Goal: Task Accomplishment & Management: Complete application form

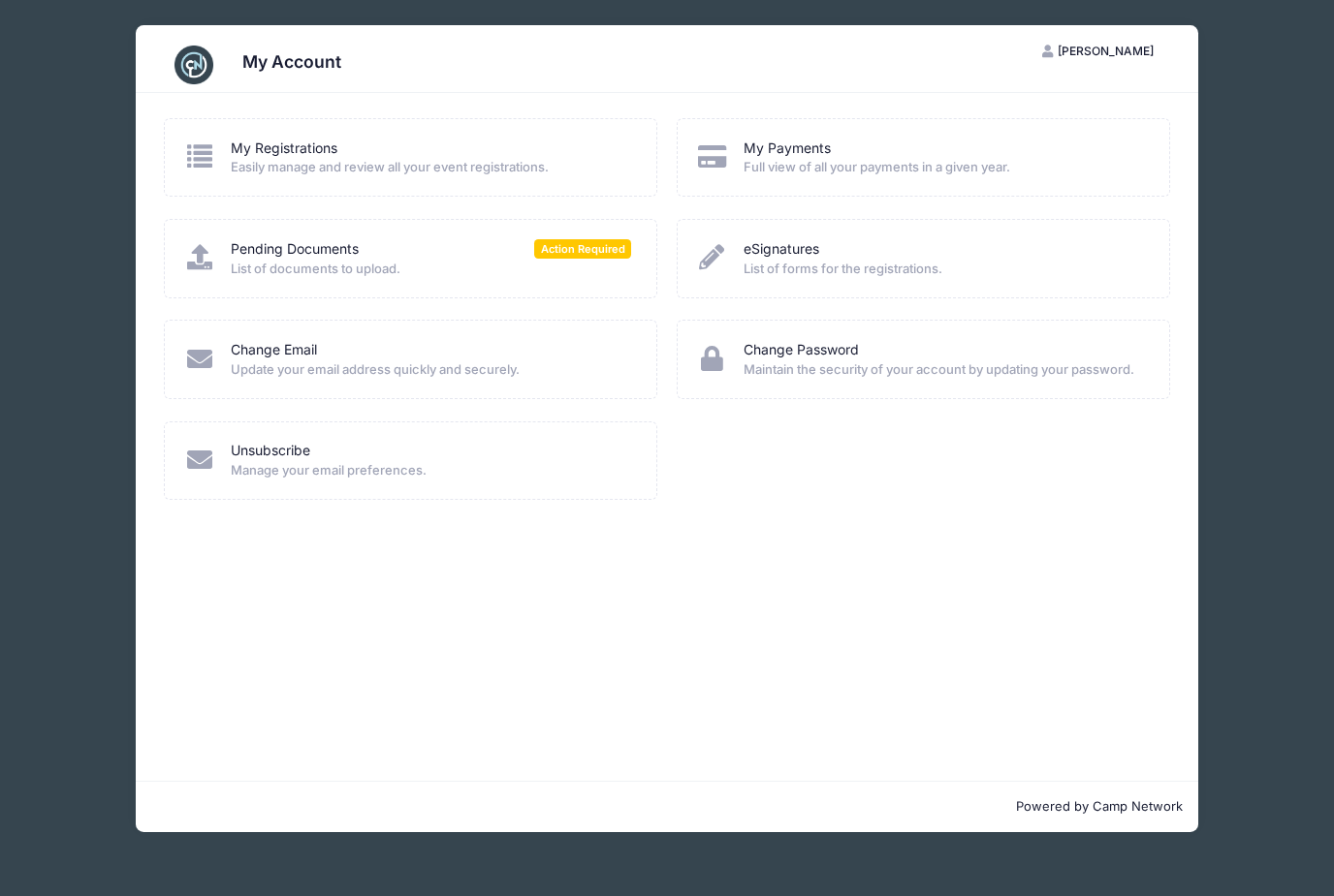
click at [572, 267] on span "List of documents to upload." at bounding box center [431, 269] width 400 height 20
click at [575, 242] on span "Action Required" at bounding box center [582, 248] width 97 height 19
click at [299, 257] on link "Pending Documents" at bounding box center [295, 249] width 128 height 21
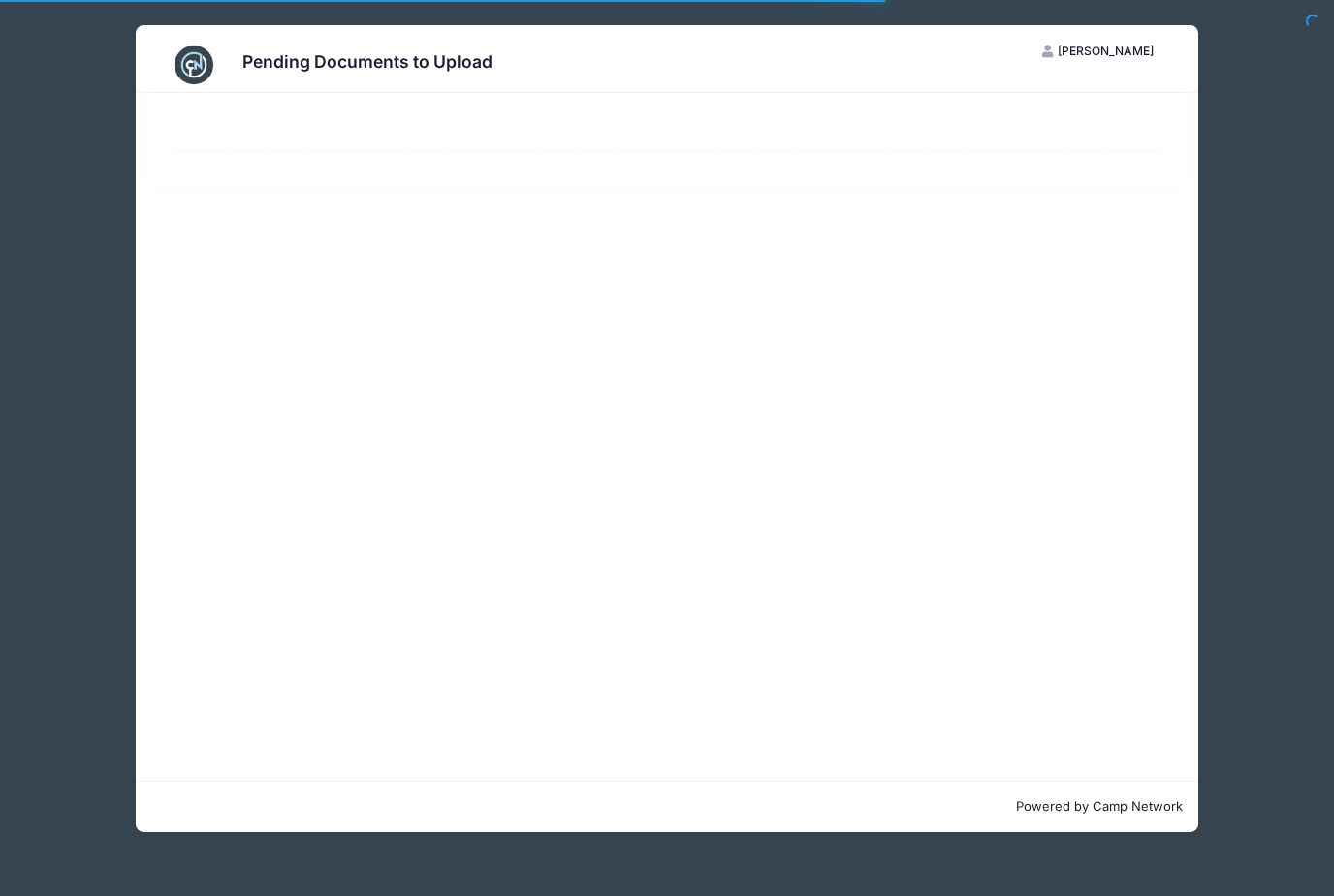
select select "50"
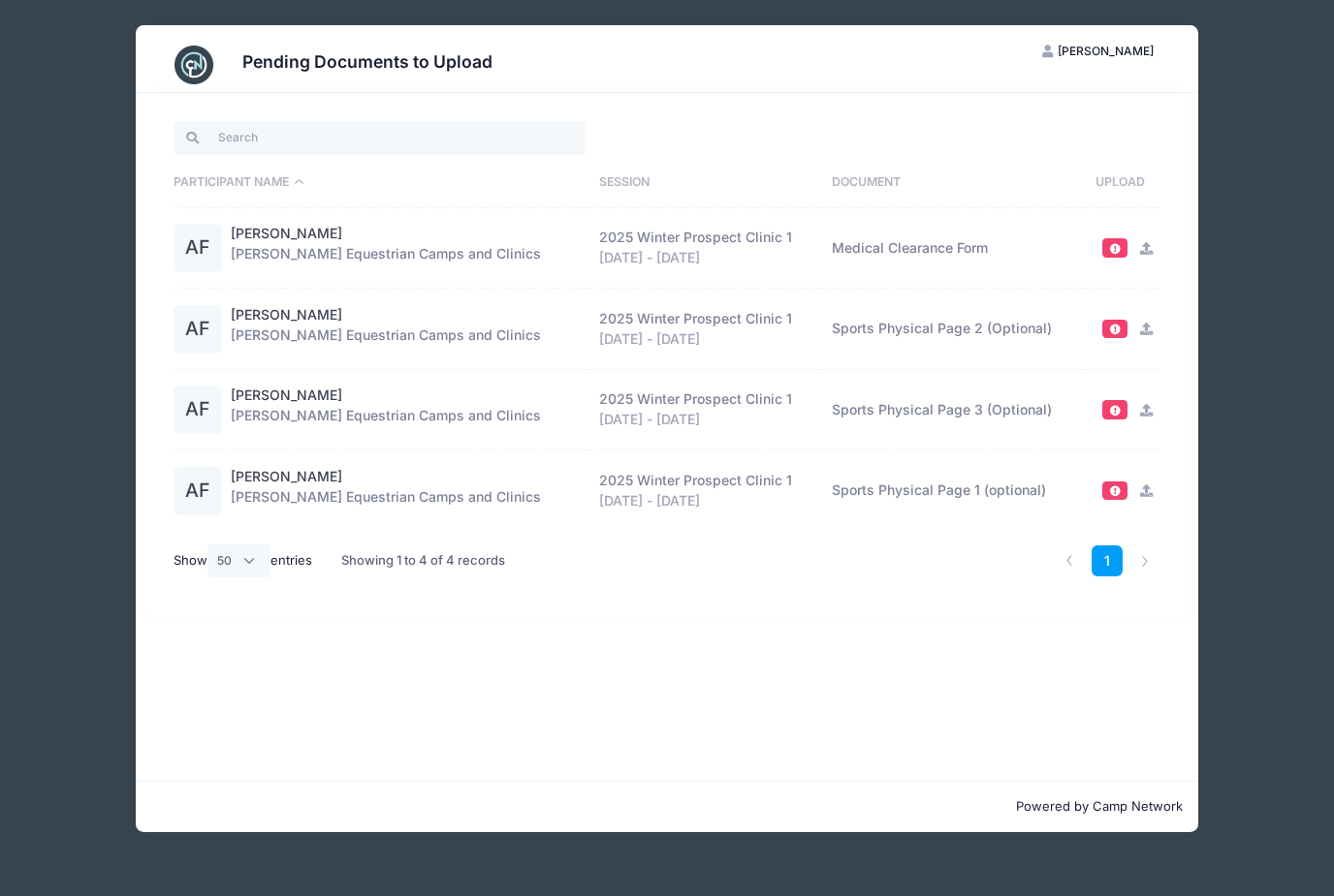
click at [1117, 257] on span at bounding box center [1115, 247] width 27 height 19
click at [1120, 251] on span at bounding box center [1115, 248] width 14 height 11
click at [1142, 253] on icon at bounding box center [1146, 248] width 16 height 13
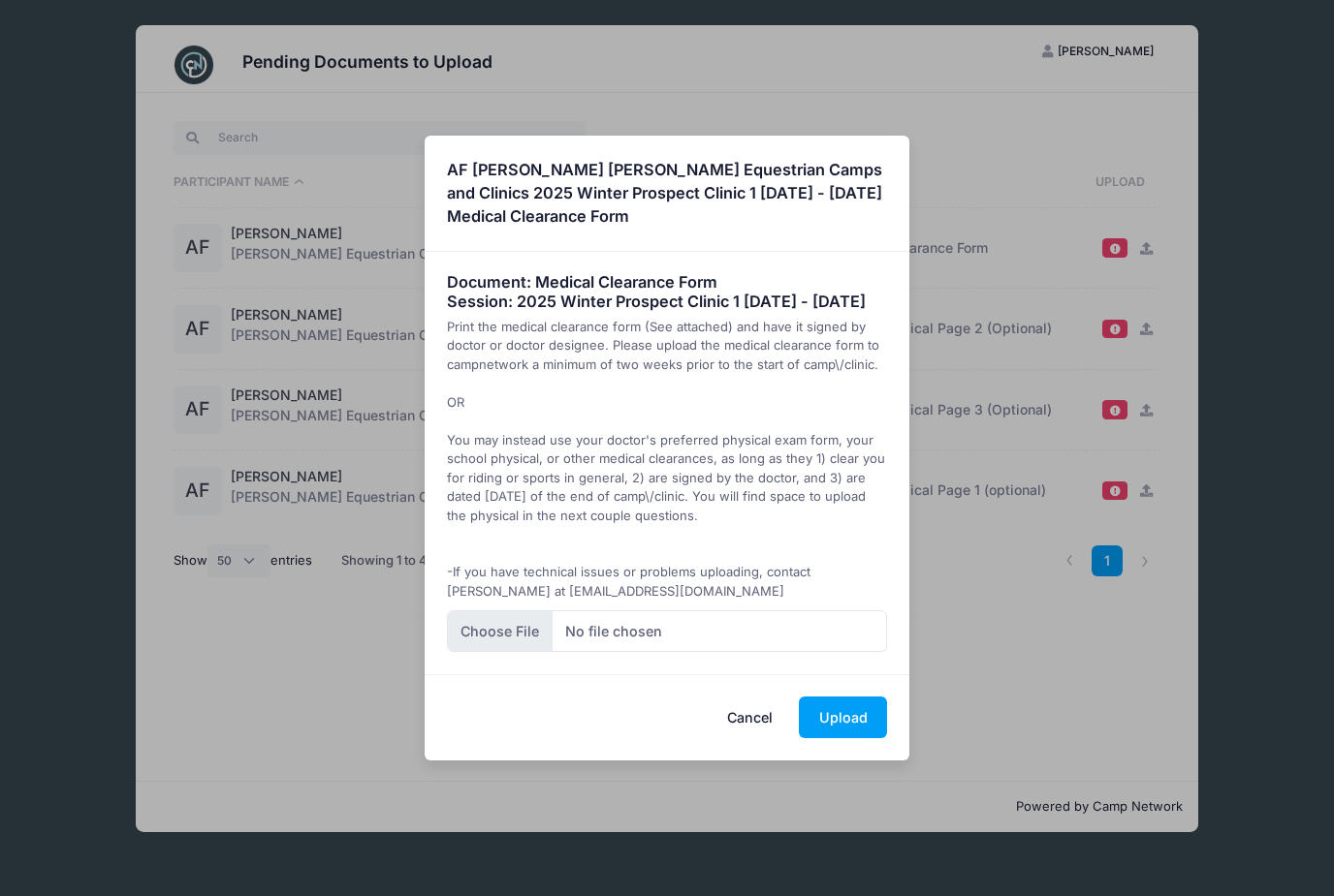
click at [657, 634] on input "file" at bounding box center [667, 631] width 441 height 41
type input "C:\fakepath\IMG_0451.jpeg"
click at [866, 733] on button "Upload" at bounding box center [843, 717] width 89 height 41
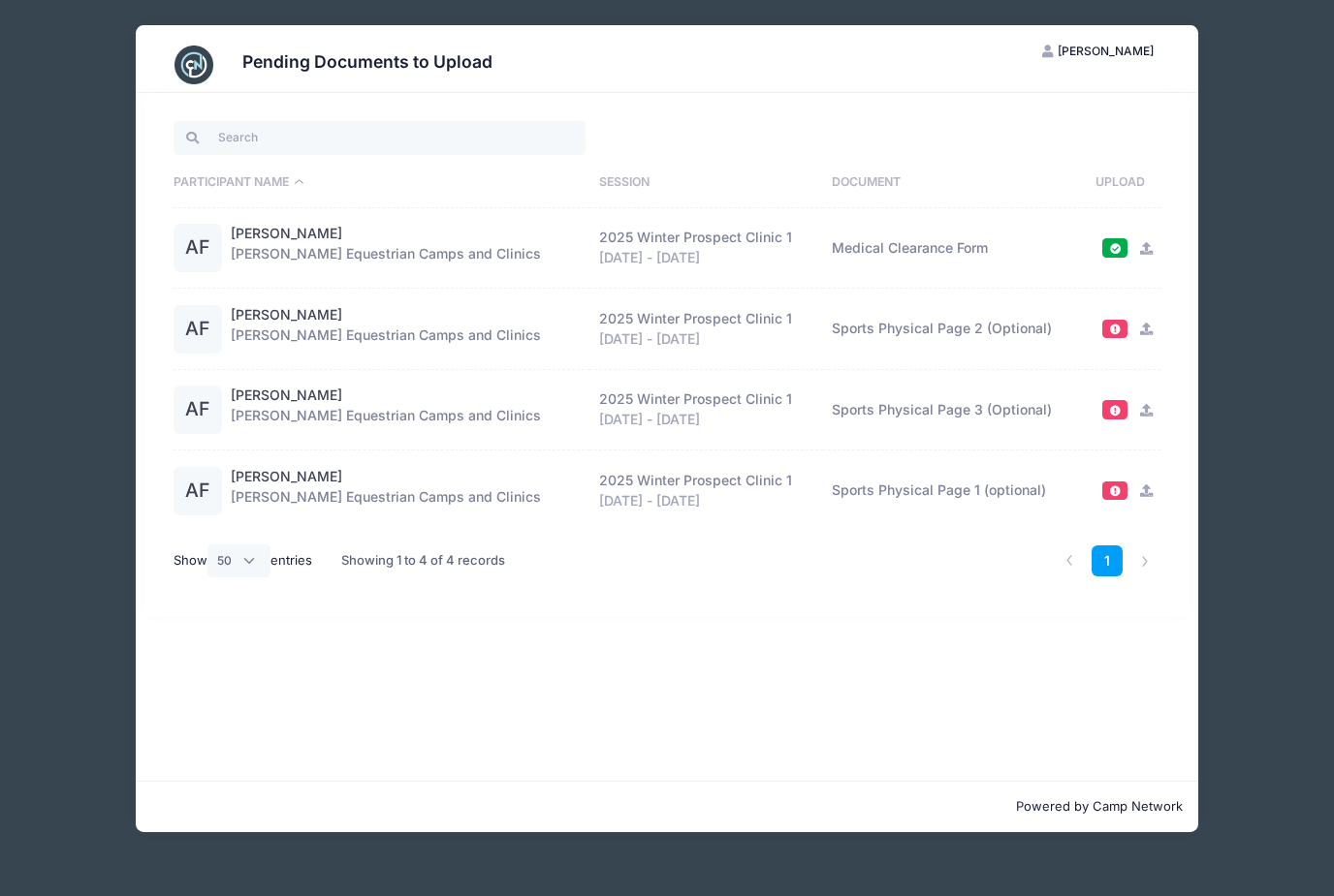
scroll to position [17, 0]
click at [1149, 552] on li at bounding box center [1145, 562] width 32 height 32
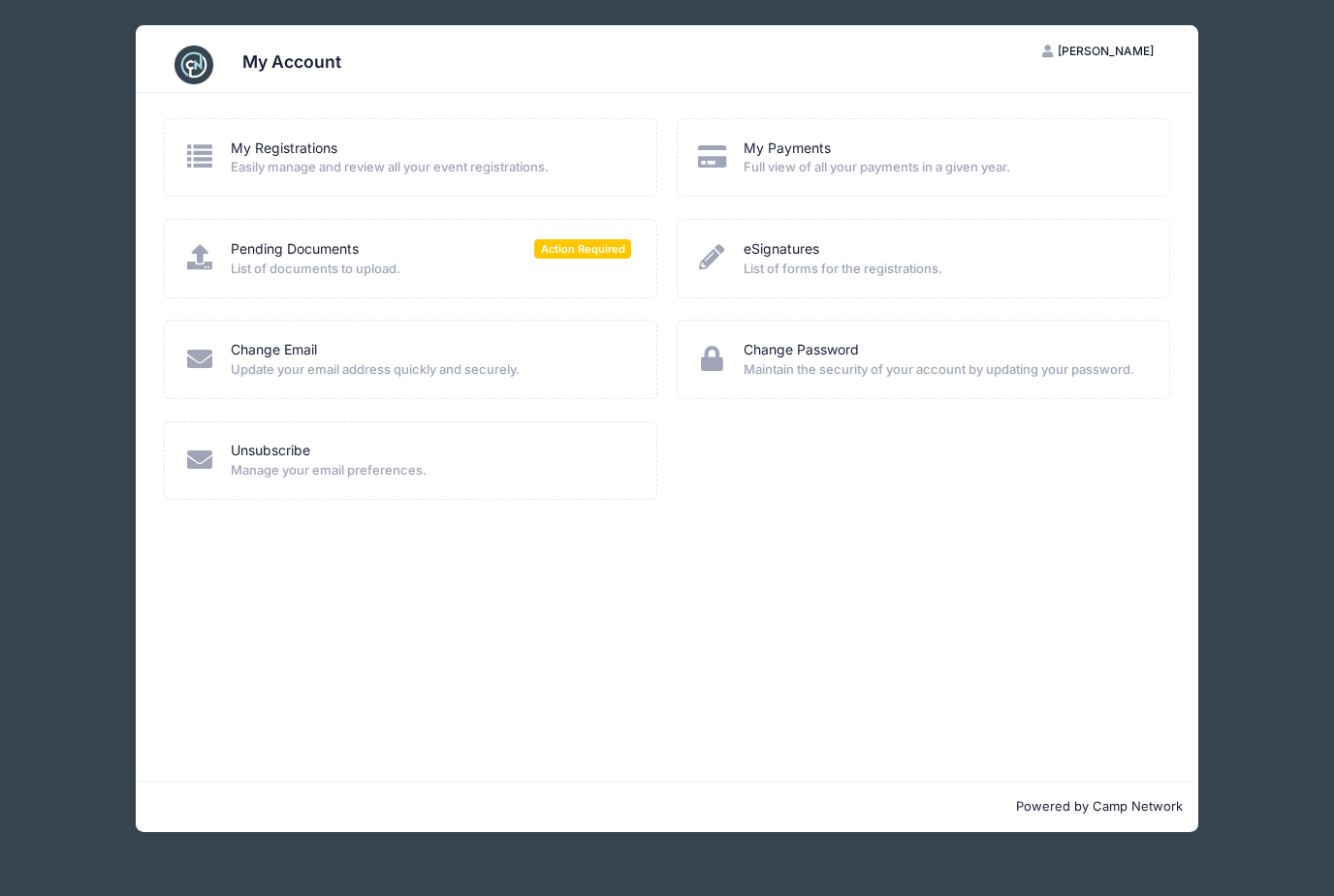
click at [432, 166] on span "Easily manage and review all your event registrations." at bounding box center [431, 168] width 400 height 20
click at [564, 169] on span "Easily manage and review all your event registrations." at bounding box center [431, 168] width 400 height 20
click at [500, 150] on div "My Registrations" at bounding box center [431, 149] width 400 height 21
click at [395, 162] on span "Easily manage and review all your event registrations." at bounding box center [431, 168] width 400 height 20
click at [203, 153] on icon at bounding box center [199, 156] width 32 height 26
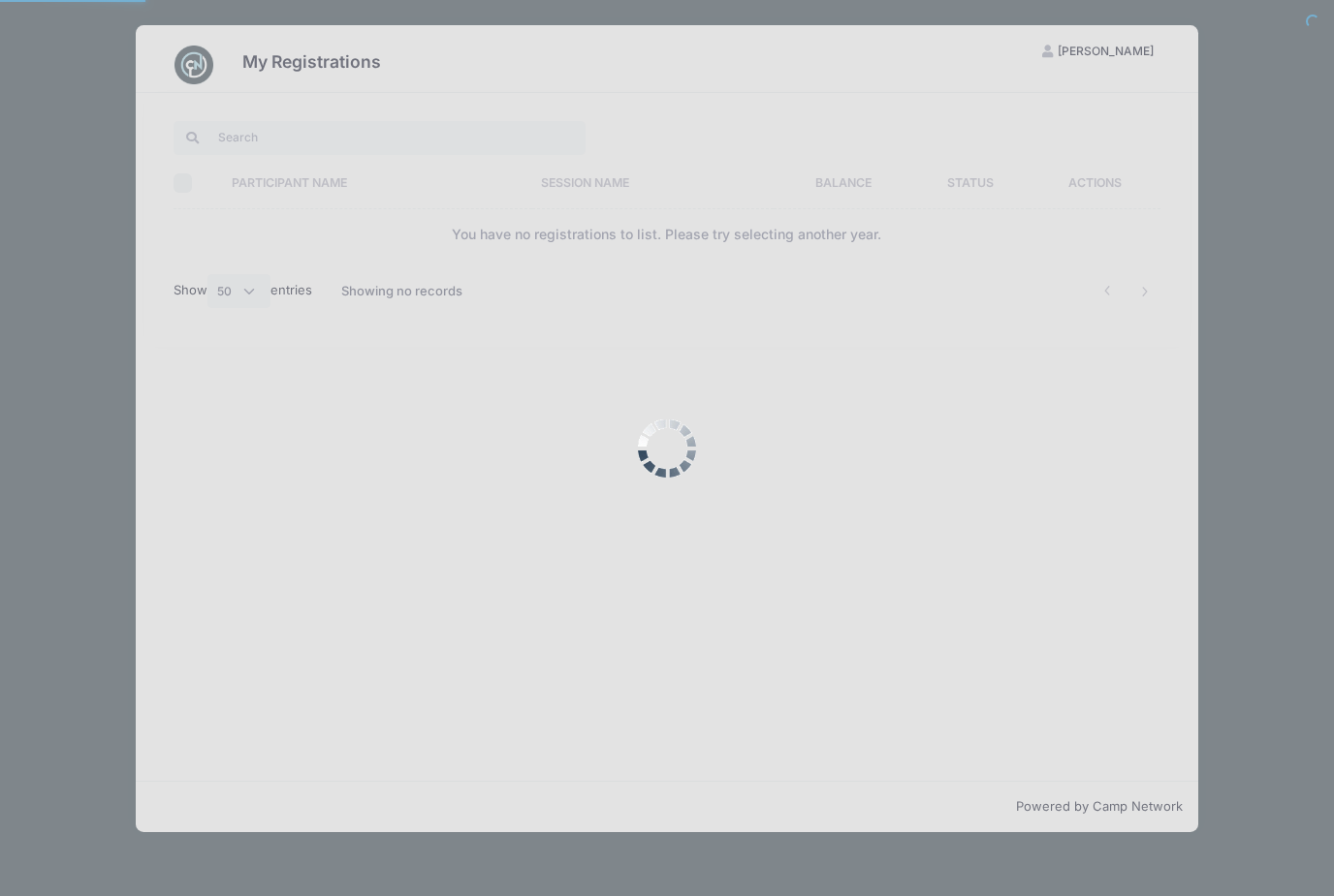
select select "50"
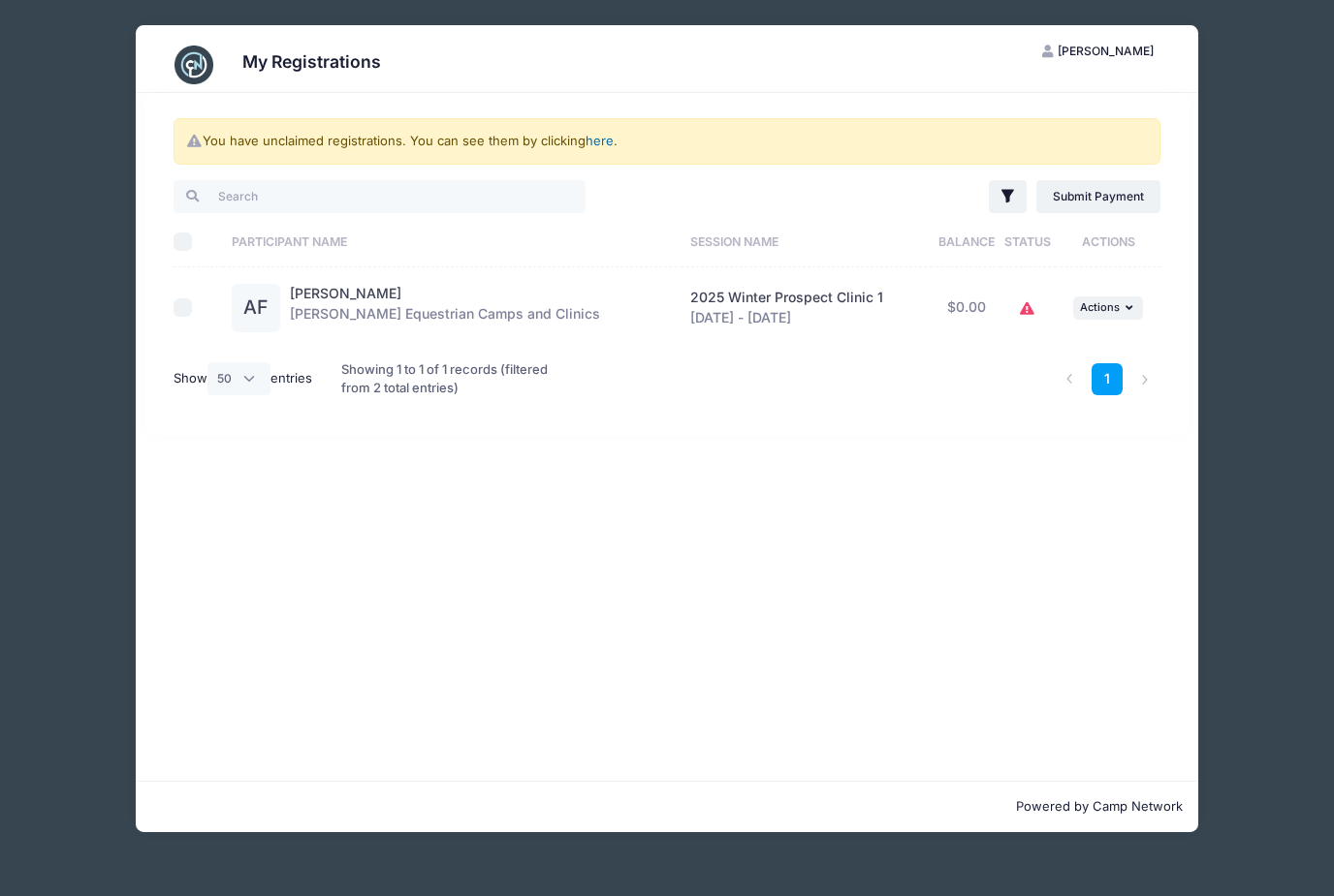
click at [595, 141] on link "here" at bounding box center [599, 141] width 29 height 16
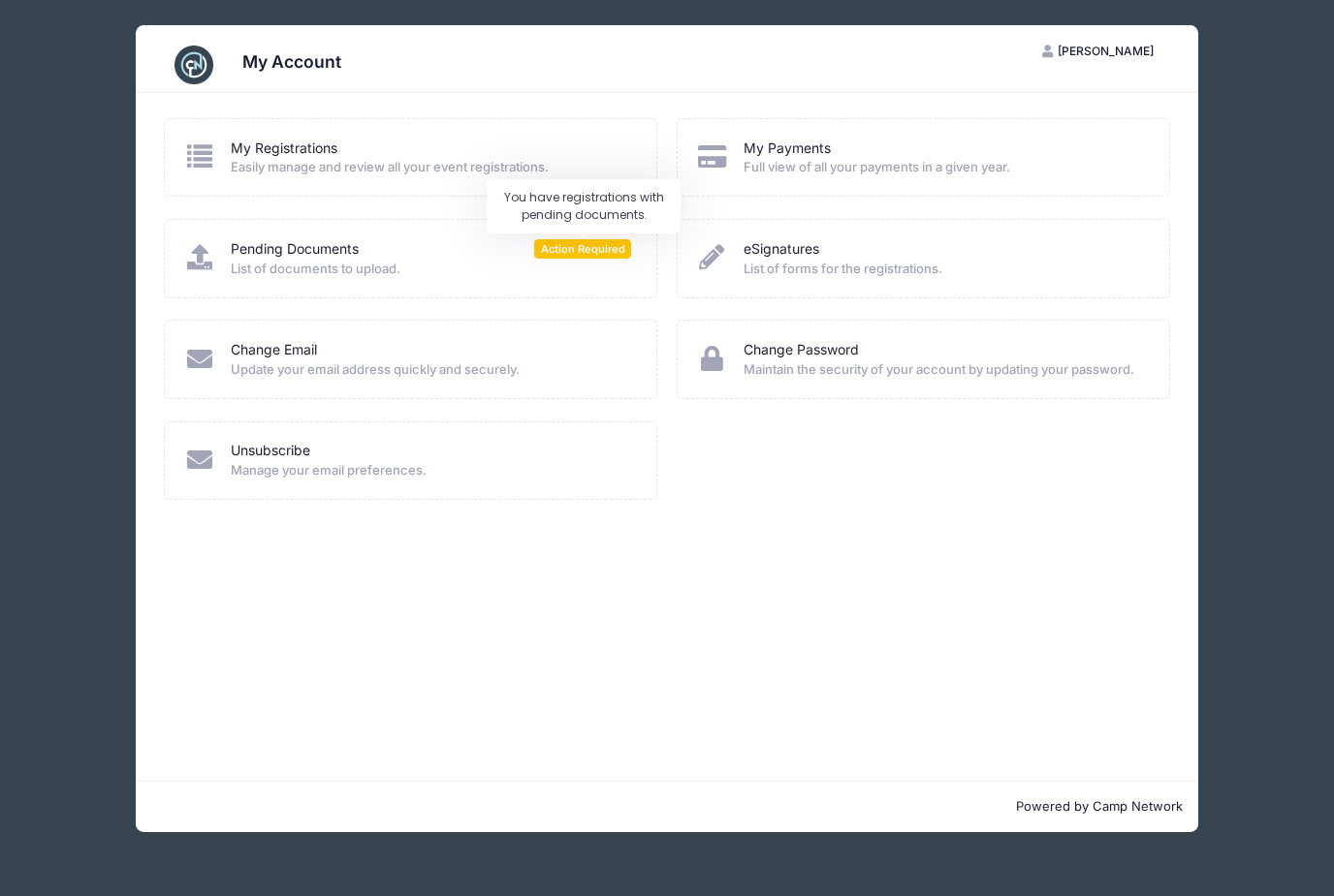
click at [570, 241] on span "Action Required" at bounding box center [582, 248] width 97 height 19
click at [310, 251] on link "Pending Documents" at bounding box center [295, 249] width 128 height 21
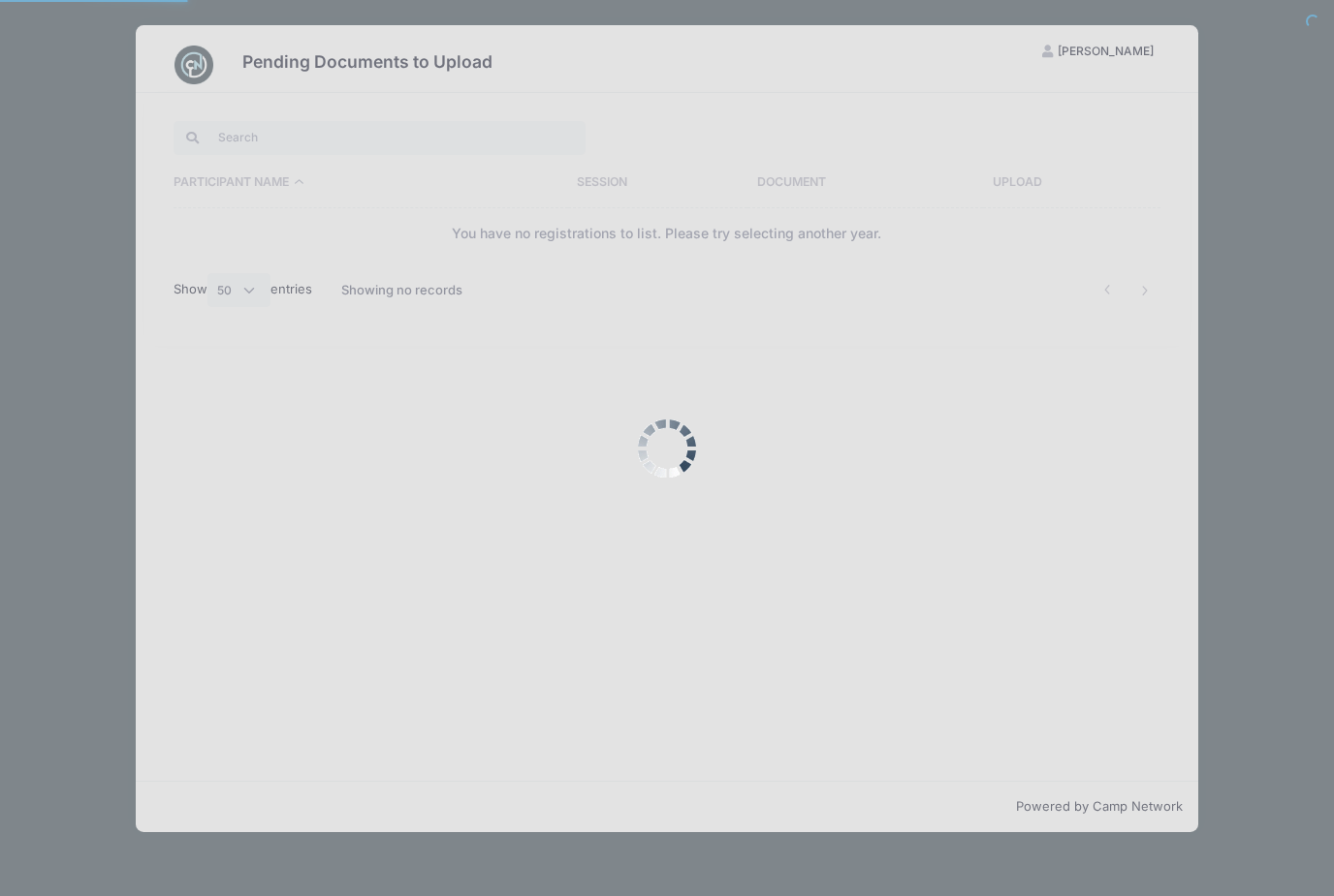
select select "50"
